Goal: Task Accomplishment & Management: Manage account settings

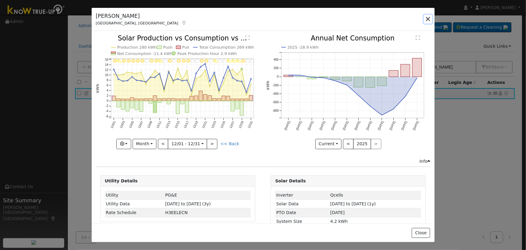
click at [426, 21] on button "button" at bounding box center [428, 19] width 8 height 8
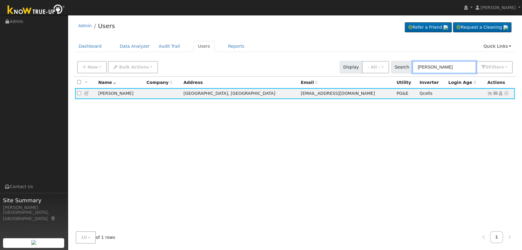
drag, startPoint x: 441, startPoint y: 66, endPoint x: 366, endPoint y: 64, distance: 74.6
click at [366, 64] on div "New Add User Quick Add Quick Connect Quick Convert Lead Bulk Actions Send Email…" at bounding box center [295, 66] width 438 height 14
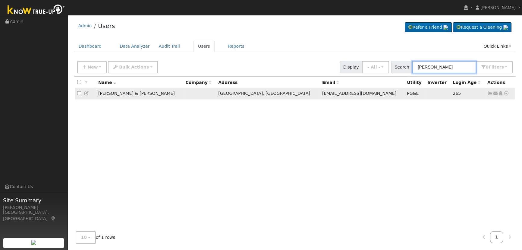
type input "[PERSON_NAME]"
click at [487, 93] on td "Send Email... Copy a Link Reset Password Open Access Data Analyzer Reports Scen…" at bounding box center [501, 93] width 30 height 11
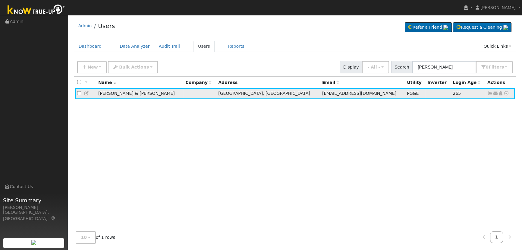
click at [489, 94] on icon at bounding box center [490, 93] width 5 height 4
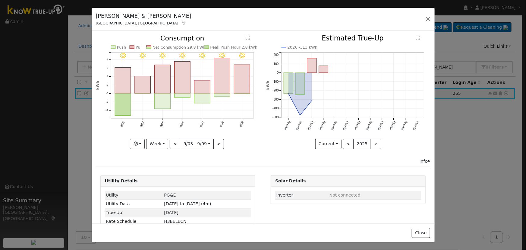
click at [424, 19] on div "[PERSON_NAME] & [PERSON_NAME] Fresno, [GEOGRAPHIC_DATA] Default Account Default…" at bounding box center [263, 19] width 343 height 23
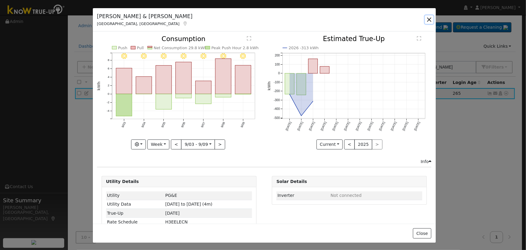
click at [428, 19] on button "button" at bounding box center [429, 19] width 8 height 8
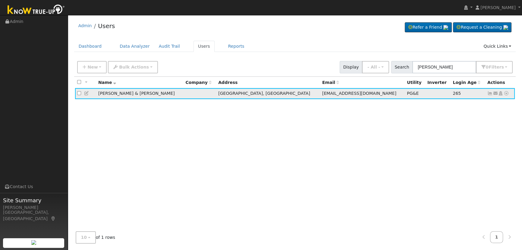
click at [489, 93] on icon at bounding box center [490, 93] width 5 height 4
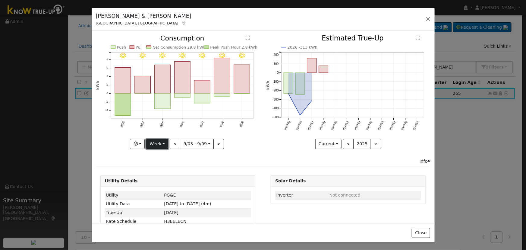
click at [159, 144] on button "Week" at bounding box center [157, 144] width 22 height 10
click at [176, 140] on button "<" at bounding box center [175, 144] width 11 height 10
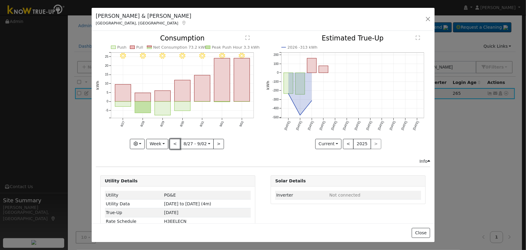
click at [176, 140] on button "<" at bounding box center [175, 144] width 11 height 10
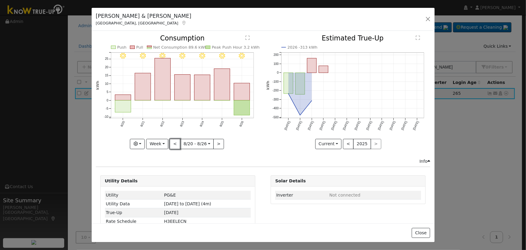
click at [176, 140] on button "<" at bounding box center [175, 144] width 11 height 10
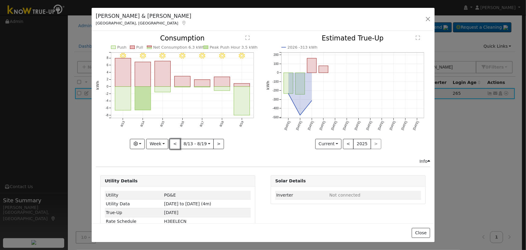
click at [176, 140] on button "<" at bounding box center [175, 144] width 11 height 10
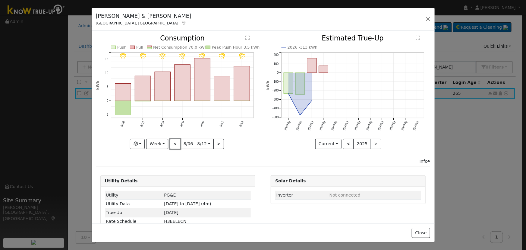
click at [176, 140] on button "<" at bounding box center [175, 144] width 11 height 10
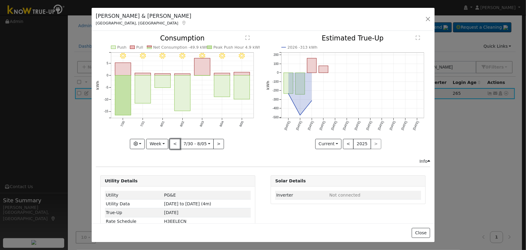
click at [176, 140] on button "<" at bounding box center [175, 144] width 11 height 10
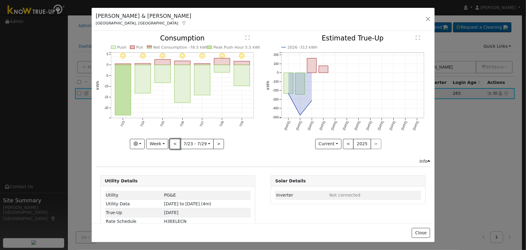
click at [176, 140] on button "<" at bounding box center [175, 144] width 11 height 10
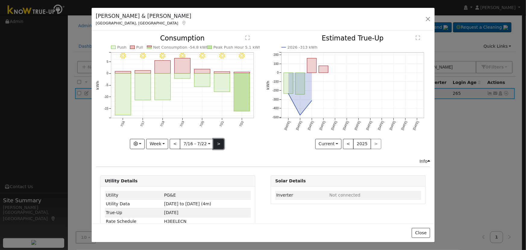
click at [214, 142] on button ">" at bounding box center [219, 144] width 11 height 10
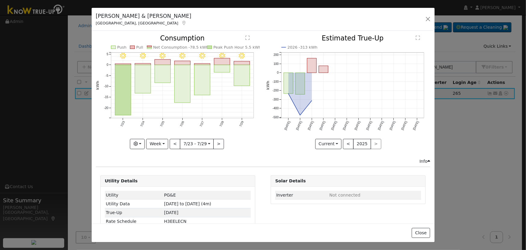
click at [212, 142] on div at bounding box center [178, 92] width 164 height 114
click at [214, 142] on button ">" at bounding box center [219, 144] width 11 height 10
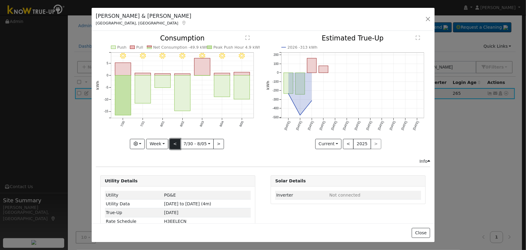
click at [173, 143] on button "<" at bounding box center [175, 144] width 11 height 10
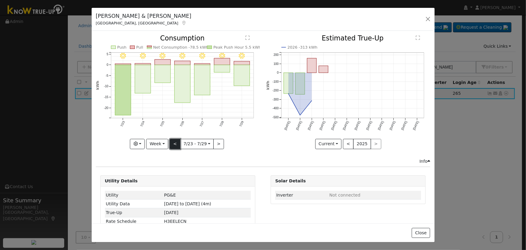
click at [173, 143] on button "<" at bounding box center [175, 144] width 11 height 10
type input "[DATE]"
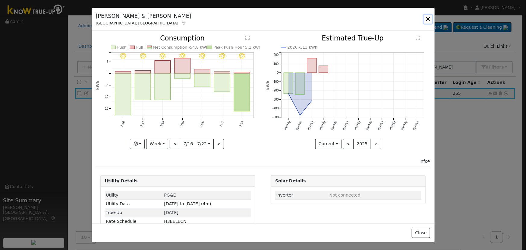
click at [427, 20] on button "button" at bounding box center [428, 19] width 8 height 8
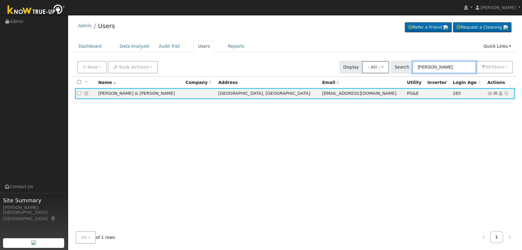
drag, startPoint x: 467, startPoint y: 69, endPoint x: 377, endPoint y: 62, distance: 89.6
click at [379, 63] on div "New Add User Quick Add Quick Connect Quick Convert Lead Bulk Actions Send Email…" at bounding box center [295, 66] width 438 height 14
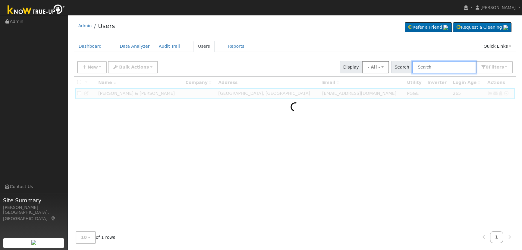
paste input "kadkhodaian"
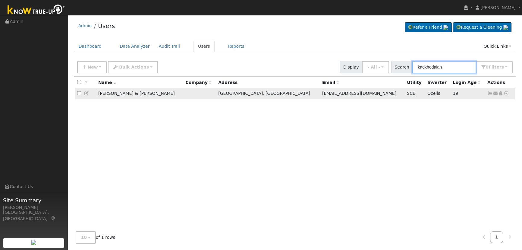
type input "kadkhodaian"
click at [489, 92] on icon at bounding box center [490, 93] width 5 height 4
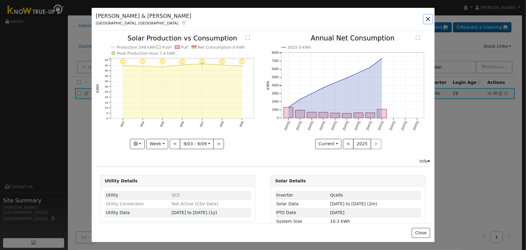
click at [428, 19] on button "button" at bounding box center [428, 19] width 8 height 8
